Goal: Transaction & Acquisition: Purchase product/service

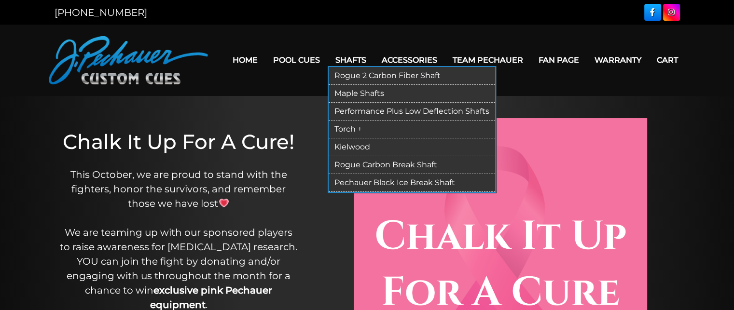
click at [369, 75] on link "Rogue 2 Carbon Fiber Shaft" at bounding box center [412, 76] width 167 height 18
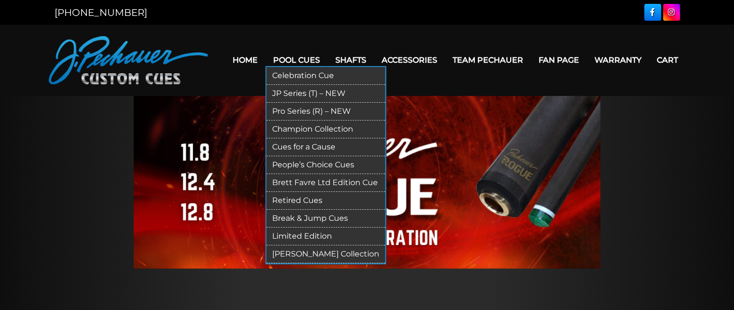
click at [303, 216] on link "Break & Jump Cues" at bounding box center [326, 219] width 119 height 18
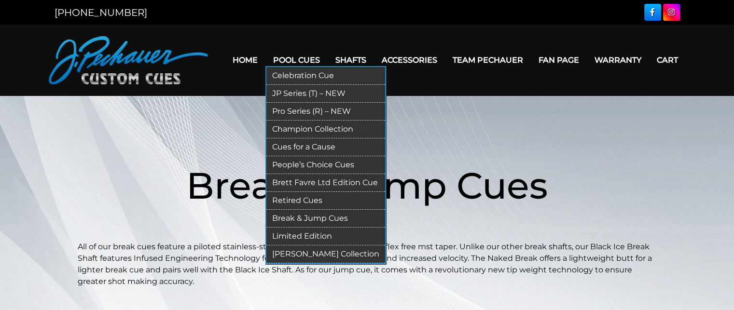
click at [317, 146] on link "Cues for a Cause" at bounding box center [326, 148] width 119 height 18
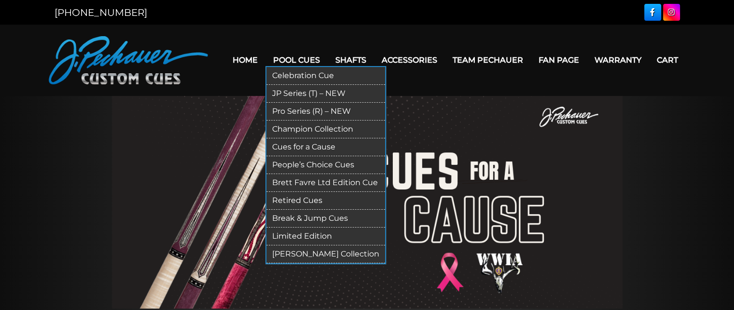
click at [287, 117] on link "Pro Series (R) – NEW" at bounding box center [326, 112] width 119 height 18
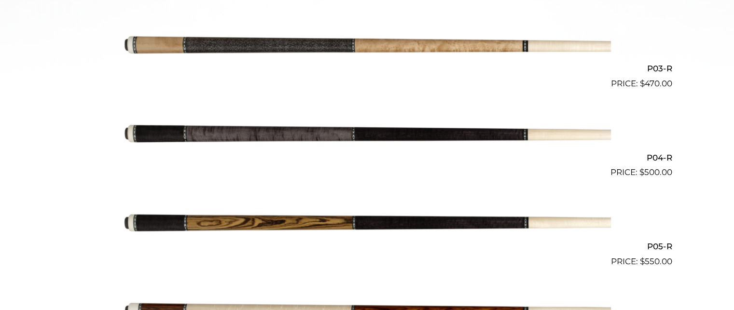
scroll to position [483, 0]
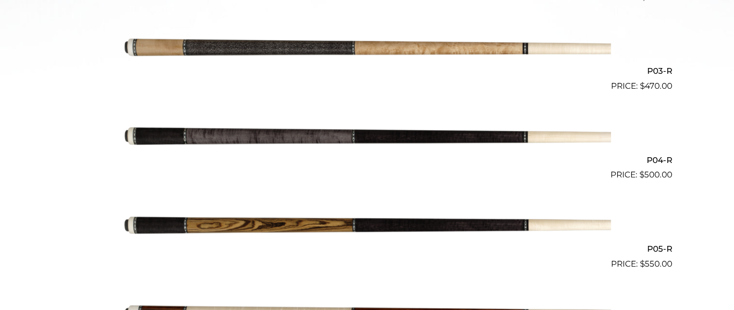
click at [343, 126] on img at bounding box center [368, 137] width 488 height 81
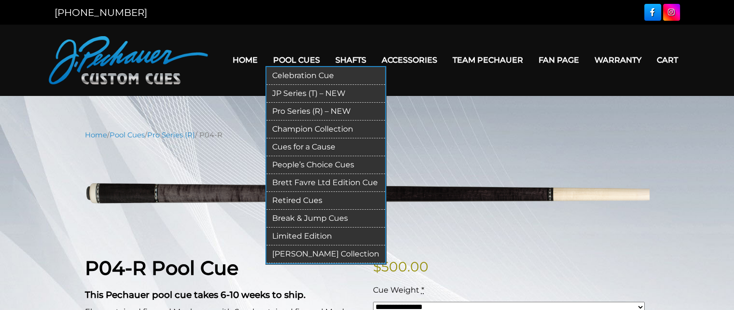
click at [301, 231] on link "Limited Edition" at bounding box center [326, 237] width 119 height 18
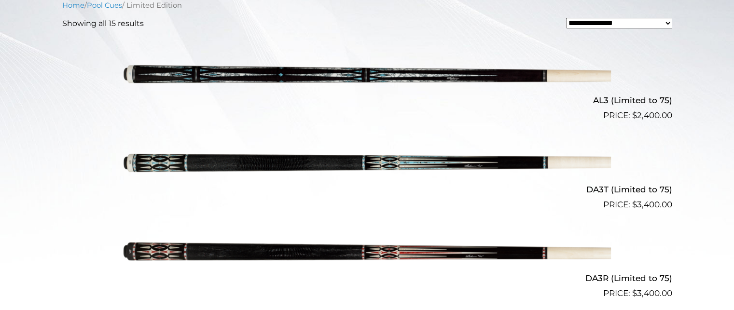
scroll to position [294, 0]
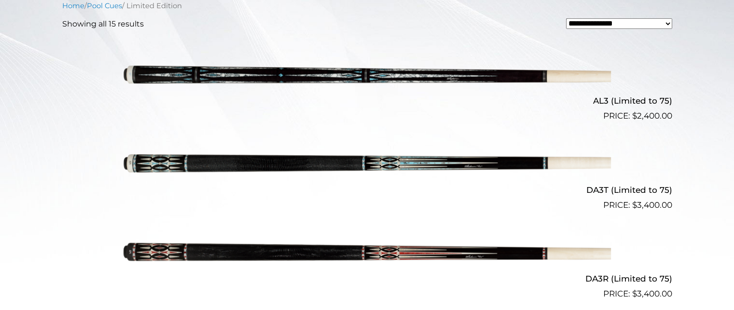
click at [344, 74] on img at bounding box center [368, 78] width 488 height 81
click at [352, 170] on img at bounding box center [368, 167] width 488 height 81
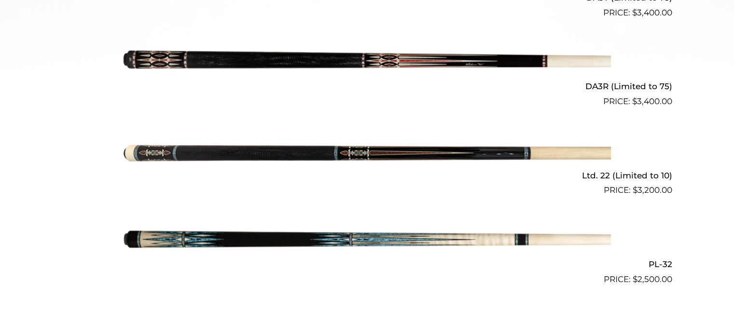
scroll to position [489, 0]
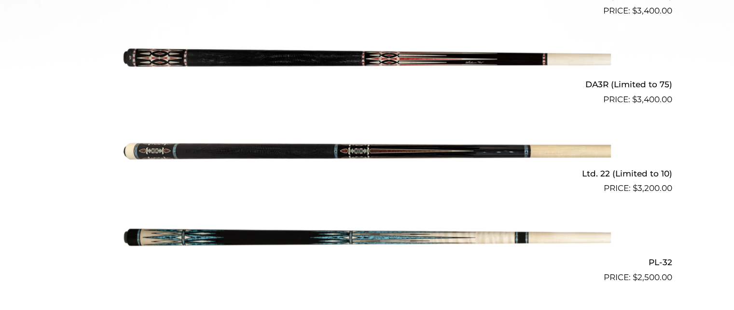
click at [342, 155] on img at bounding box center [368, 150] width 488 height 81
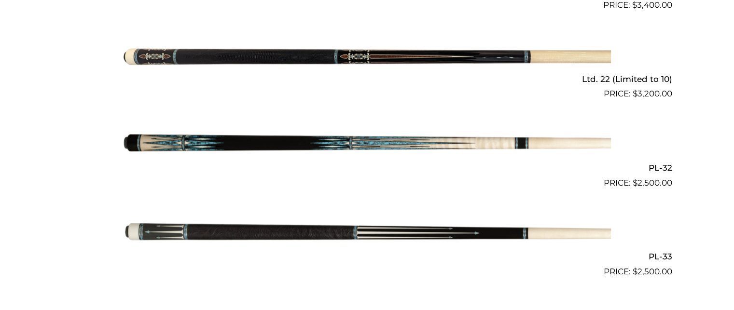
scroll to position [586, 0]
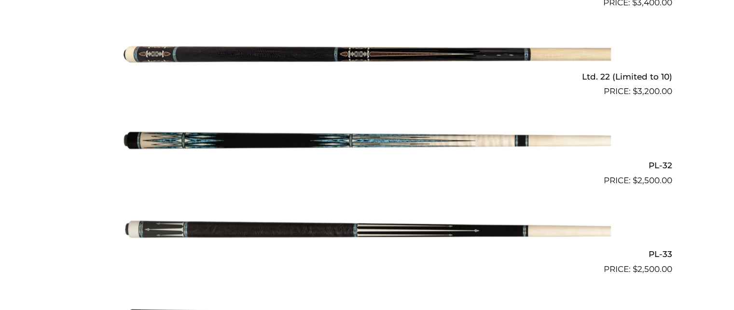
click at [364, 227] on img at bounding box center [368, 231] width 488 height 81
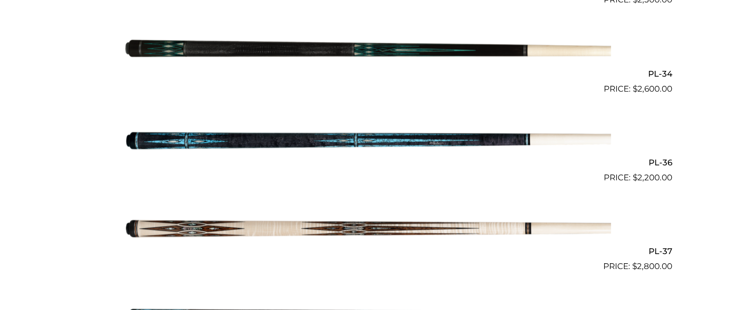
scroll to position [856, 0]
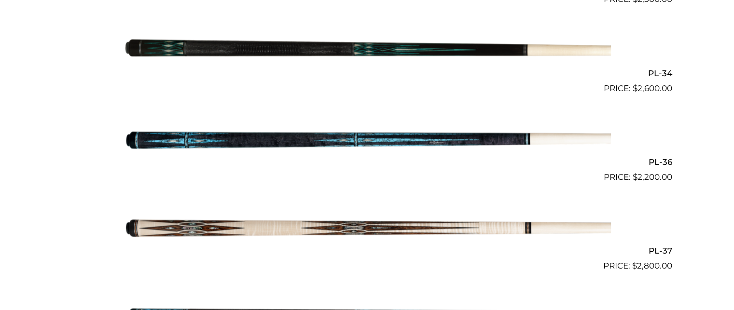
click at [333, 133] on img at bounding box center [368, 139] width 488 height 81
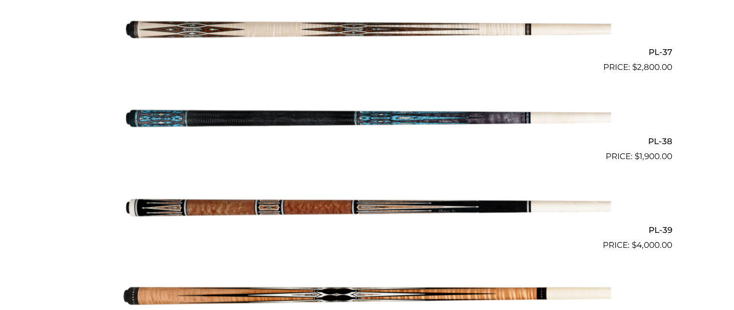
scroll to position [1060, 0]
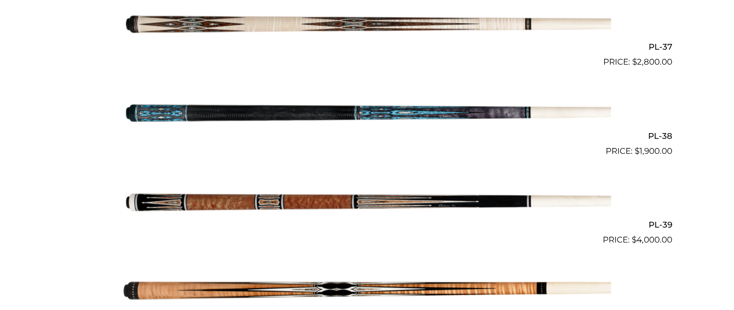
click at [359, 181] on img at bounding box center [368, 202] width 488 height 81
click at [348, 190] on img at bounding box center [368, 202] width 488 height 81
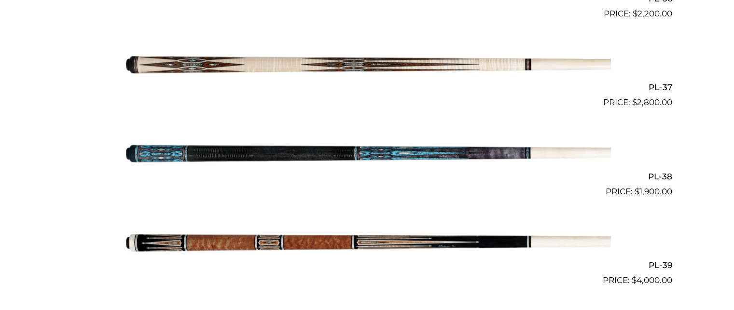
scroll to position [1018, 0]
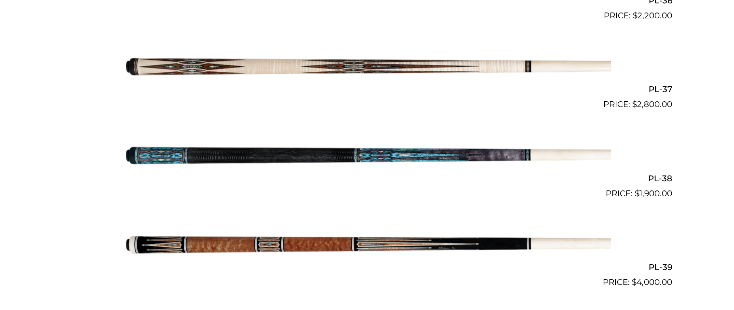
click at [302, 147] on img at bounding box center [368, 155] width 488 height 81
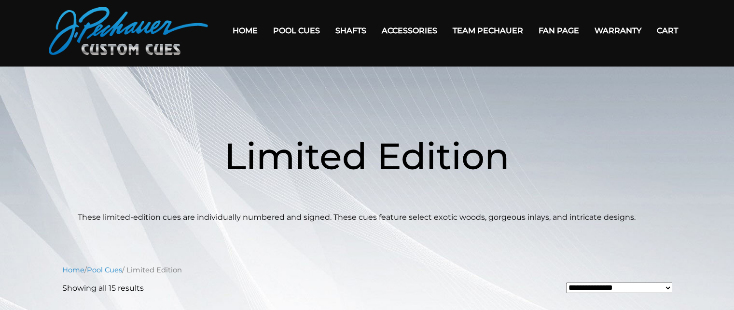
scroll to position [0, 0]
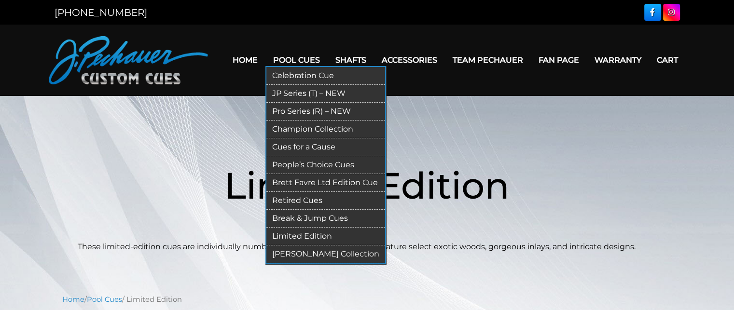
click at [313, 111] on link "Pro Series (R) – NEW" at bounding box center [326, 112] width 119 height 18
click at [313, 110] on link "Pro Series (R) – NEW" at bounding box center [326, 112] width 119 height 18
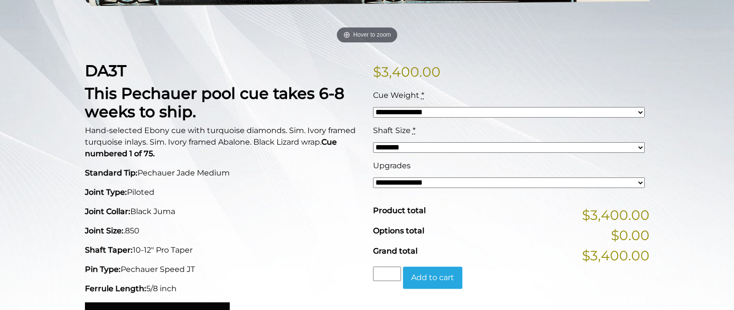
scroll to position [189, 0]
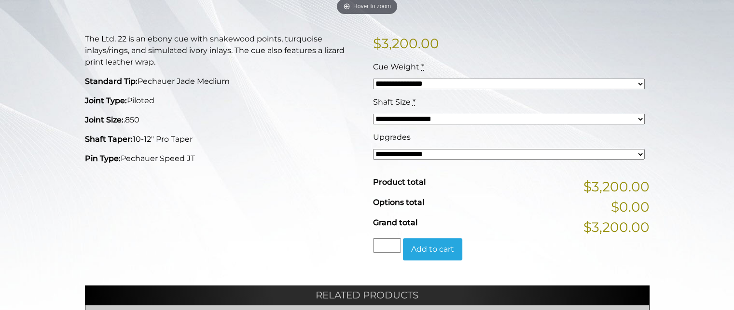
scroll to position [223, 0]
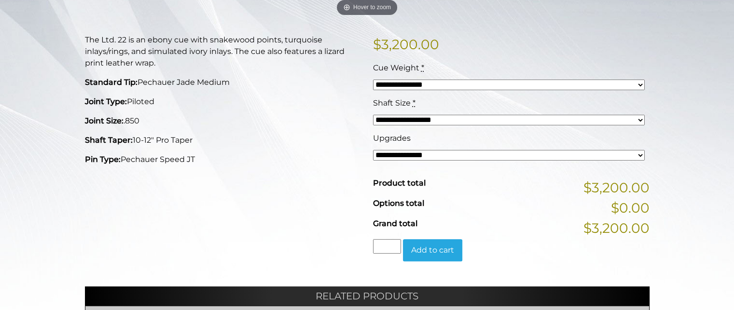
drag, startPoint x: 124, startPoint y: 36, endPoint x: 279, endPoint y: 119, distance: 175.6
click at [279, 119] on div "The Ltd. 22 is an ebony cue with snakewood points, turquoise inlays/rings, and …" at bounding box center [223, 155] width 288 height 243
click at [279, 119] on p "Joint Size: .850" at bounding box center [223, 121] width 277 height 12
click at [500, 162] on div "**********" at bounding box center [509, 150] width 277 height 35
click at [498, 152] on select "**********" at bounding box center [509, 155] width 272 height 11
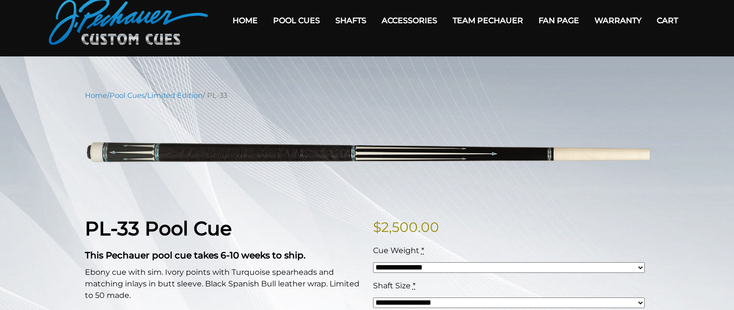
scroll to position [38, 0]
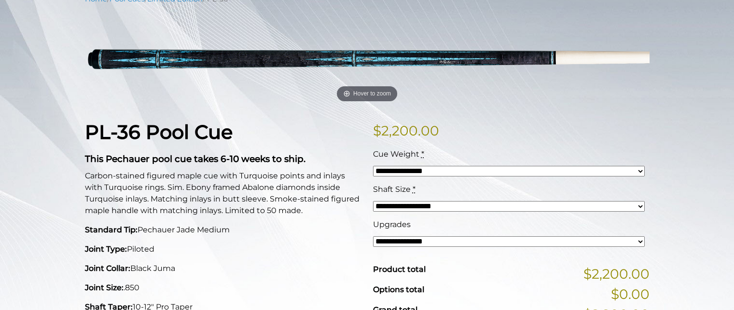
scroll to position [128, 0]
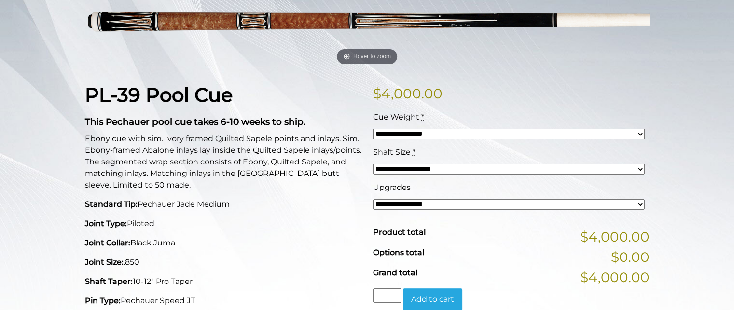
scroll to position [172, 0]
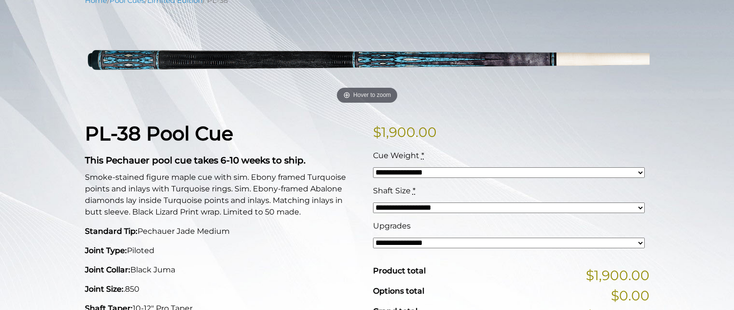
scroll to position [91, 0]
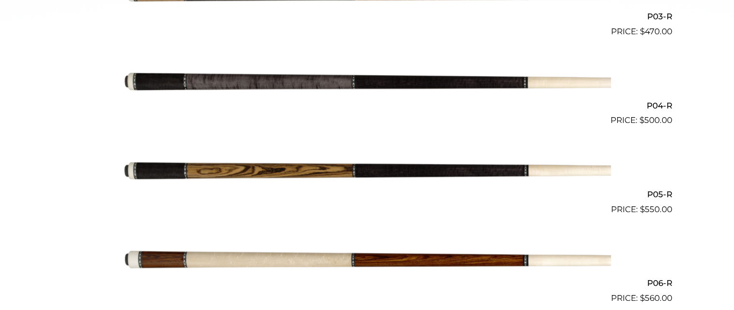
scroll to position [537, 0]
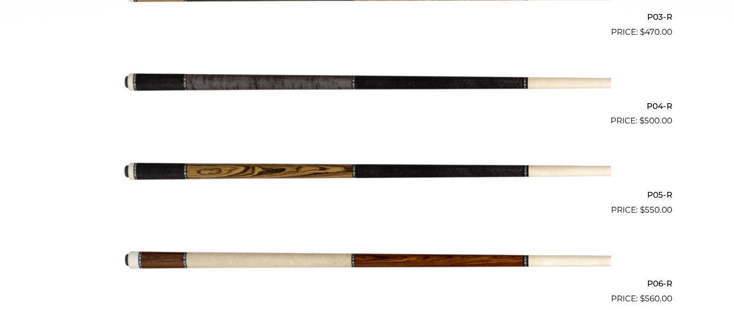
click at [328, 86] on img at bounding box center [368, 82] width 488 height 81
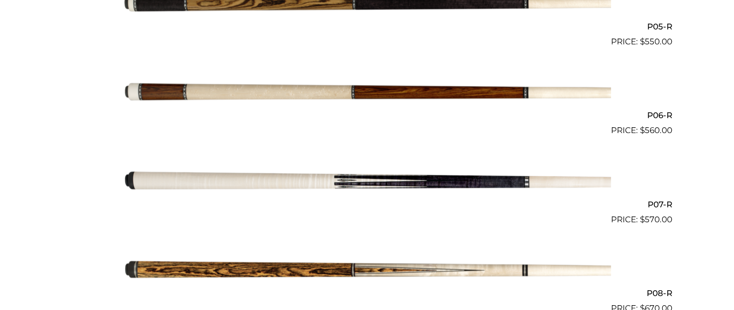
scroll to position [701, 0]
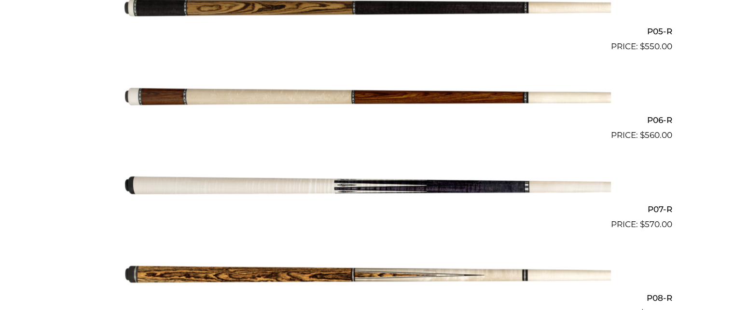
click at [348, 78] on img at bounding box center [368, 97] width 488 height 81
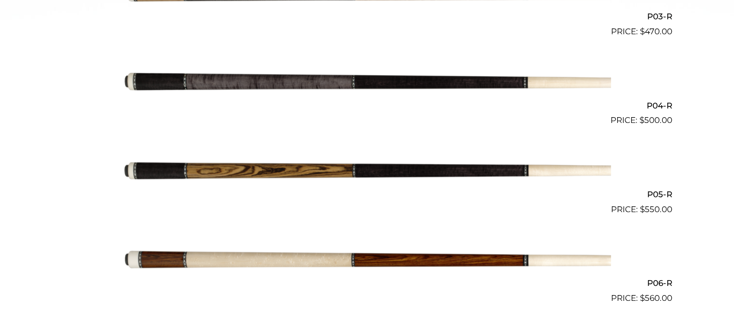
scroll to position [532, 0]
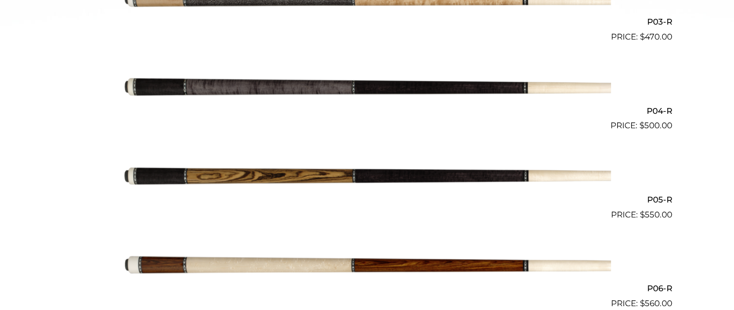
click at [391, 90] on img at bounding box center [368, 87] width 488 height 81
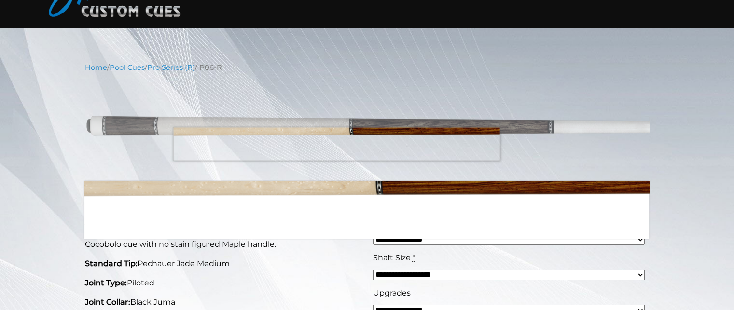
scroll to position [67, 0]
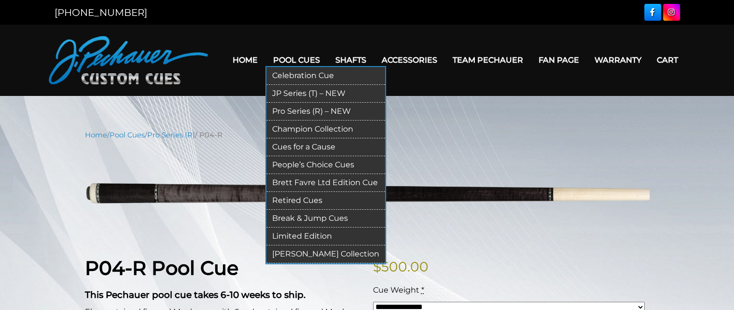
click at [311, 112] on link "Pro Series (R) – NEW" at bounding box center [326, 112] width 119 height 18
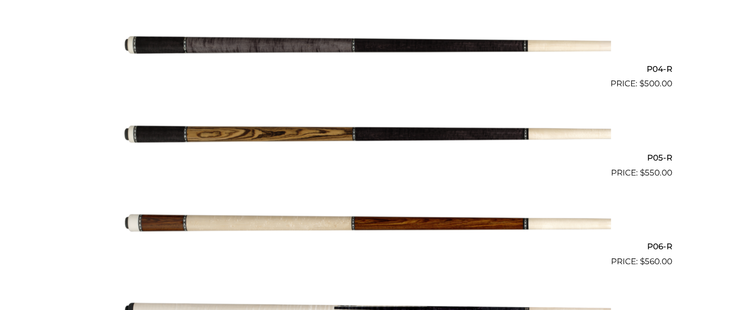
scroll to position [538, 0]
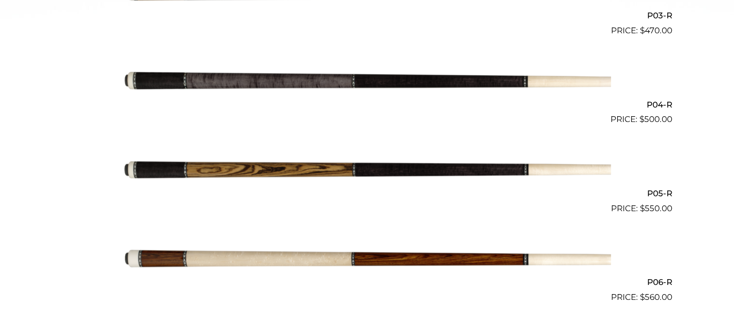
click at [321, 171] on img at bounding box center [368, 170] width 488 height 81
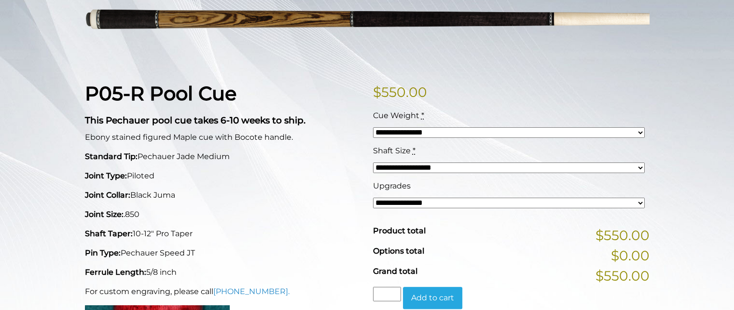
scroll to position [169, 0]
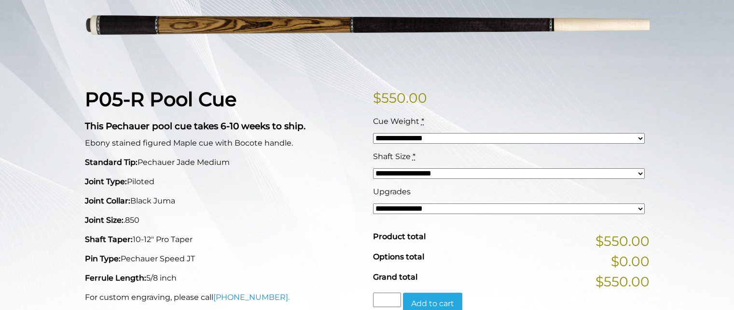
click at [448, 142] on select "**********" at bounding box center [509, 138] width 272 height 11
select select "*****"
click at [373, 133] on select "**********" at bounding box center [509, 138] width 272 height 11
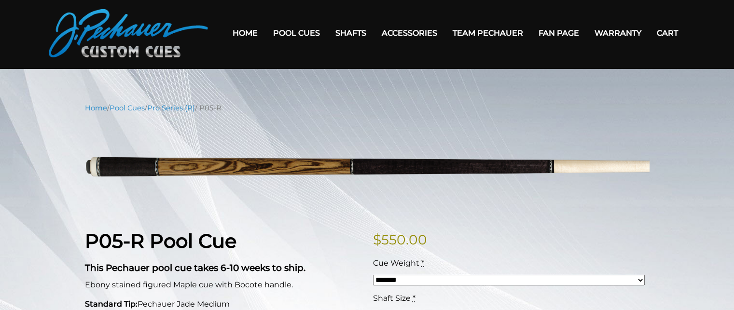
scroll to position [0, 0]
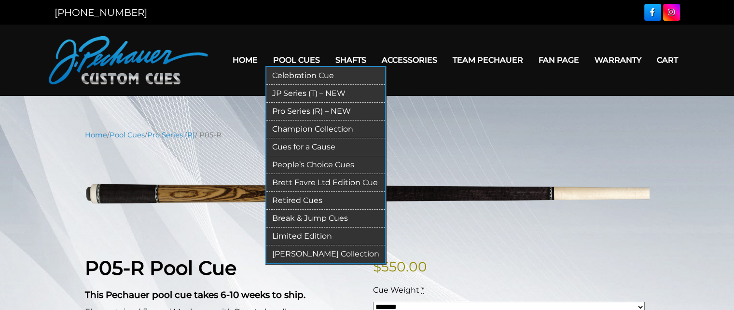
click at [291, 94] on link "JP Series (T) – NEW" at bounding box center [326, 94] width 119 height 18
